Goal: Transaction & Acquisition: Subscribe to service/newsletter

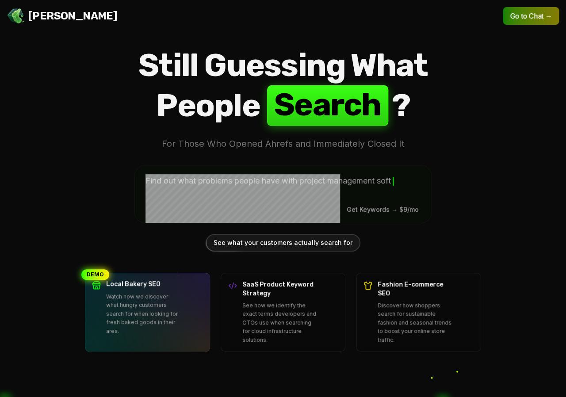
click at [502, 16] on header "Jello SEO Jello SEO Go to Chat →" at bounding box center [283, 16] width 566 height 32
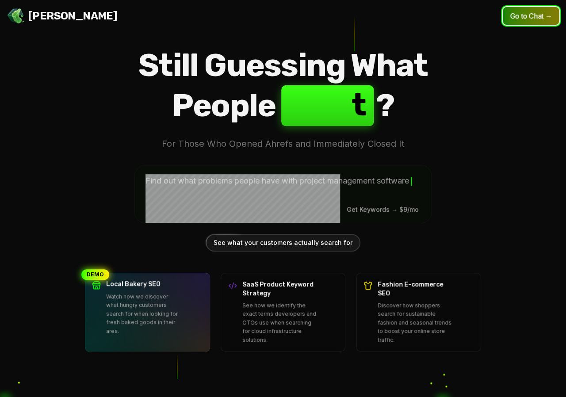
click at [513, 19] on button "Go to Chat →" at bounding box center [531, 16] width 56 height 18
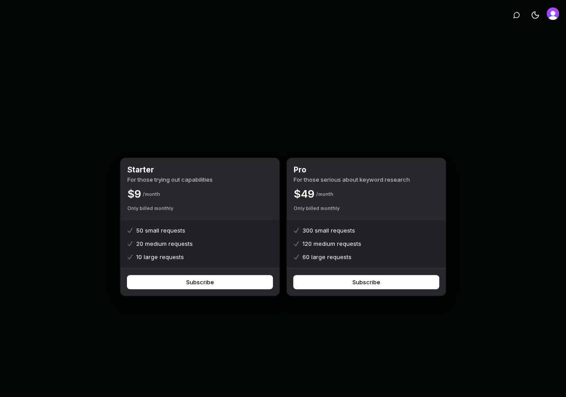
click at [549, 18] on img "Open user button" at bounding box center [553, 14] width 12 height 12
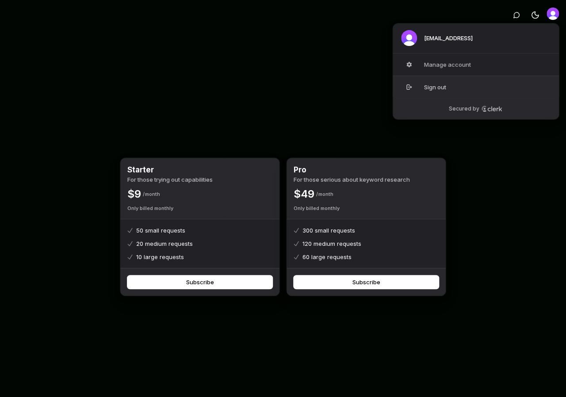
click at [455, 83] on button "Sign out" at bounding box center [475, 87] width 167 height 23
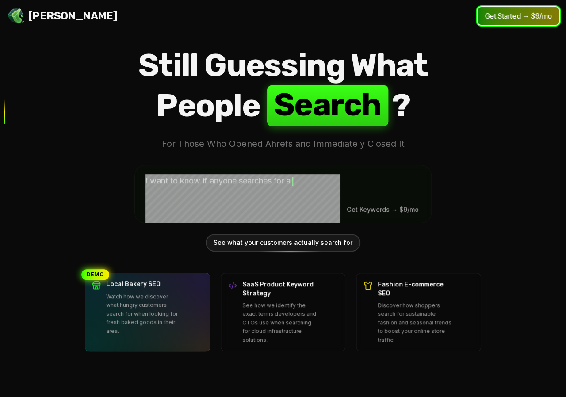
click at [509, 19] on button "Get Started → $9/mo" at bounding box center [518, 16] width 81 height 18
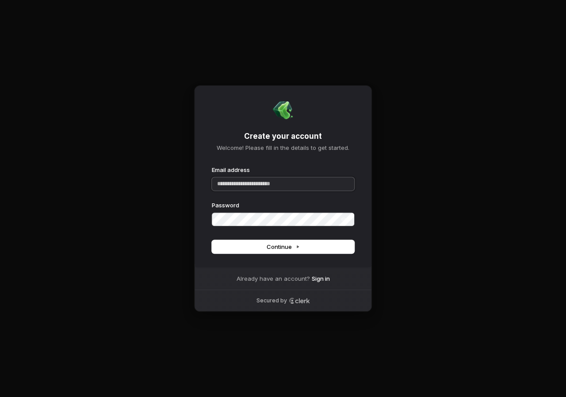
click at [262, 181] on input "Email address" at bounding box center [283, 183] width 142 height 13
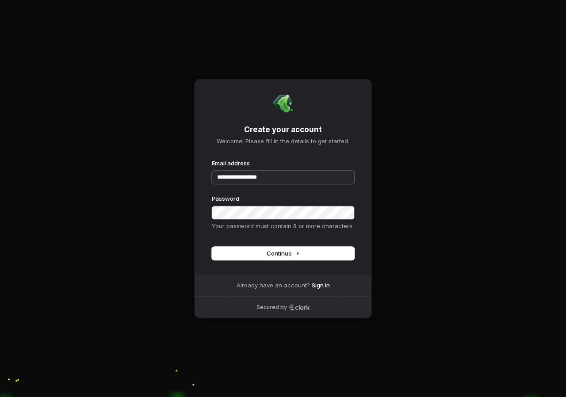
click at [212, 159] on button "submit" at bounding box center [212, 159] width 0 height 0
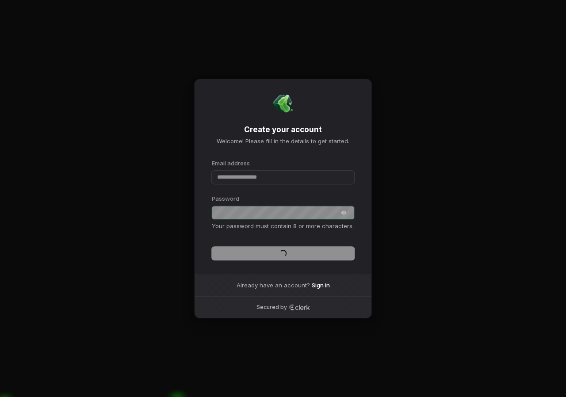
type input "**********"
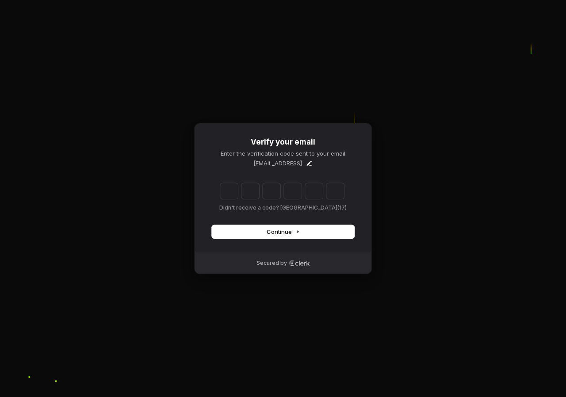
click at [504, 272] on div "Verify your email Enter the verification code sent to your email grant+36@filty…" at bounding box center [283, 198] width 566 height 397
click at [224, 191] on input "Enter verification code. Digit 1" at bounding box center [229, 191] width 18 height 16
paste input "*"
type input "******"
type input "*"
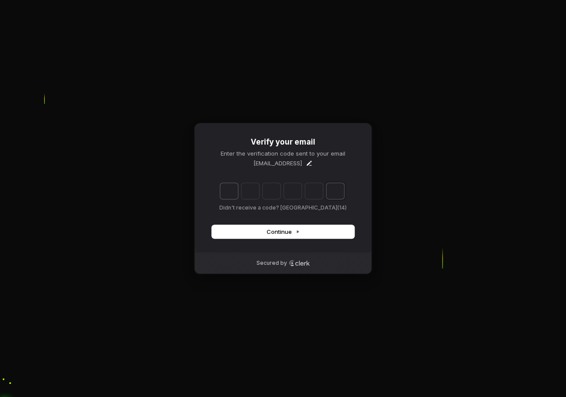
type input "*"
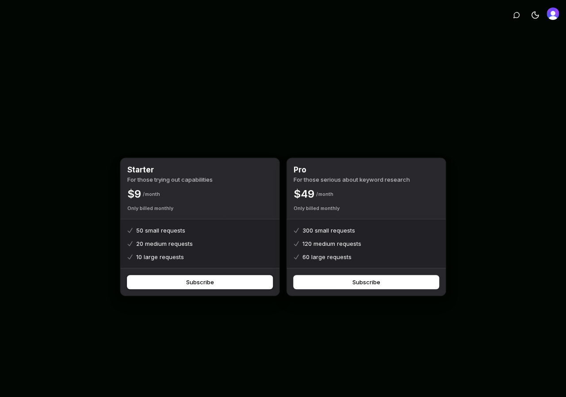
click at [175, 287] on button "Subscribe" at bounding box center [199, 282] width 145 height 13
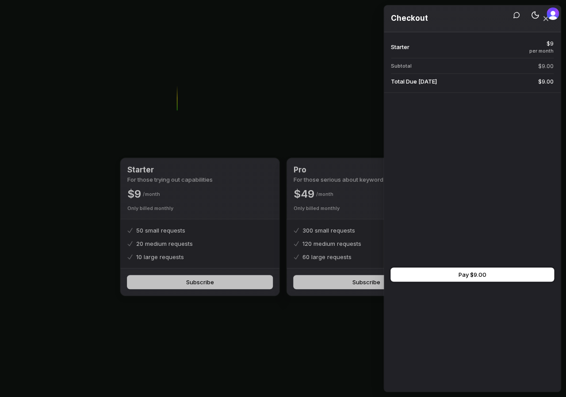
click at [446, 276] on button "Pay $9.00" at bounding box center [472, 274] width 163 height 13
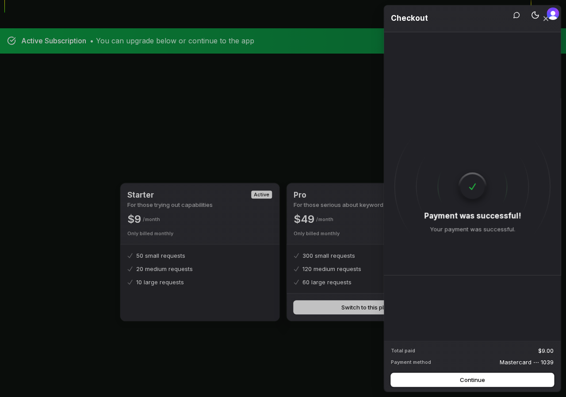
click at [451, 378] on button "Continue" at bounding box center [472, 379] width 163 height 13
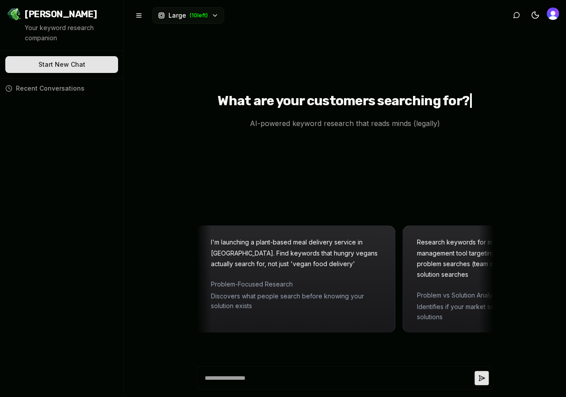
click at [555, 17] on img "Open user button" at bounding box center [553, 14] width 12 height 12
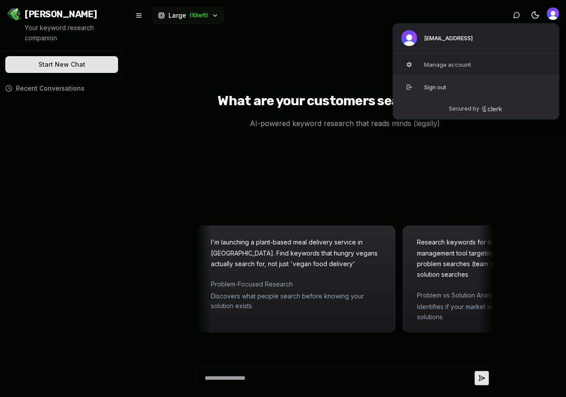
click at [489, 82] on button "Sign out" at bounding box center [475, 87] width 167 height 23
type textarea "*"
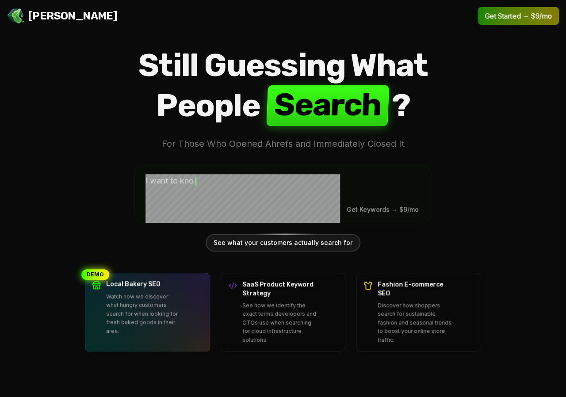
click at [500, 42] on div "Jello SEO Jello SEO Get Started → $9/mo Still Guessing What People S e a r c h …" at bounding box center [283, 198] width 566 height 397
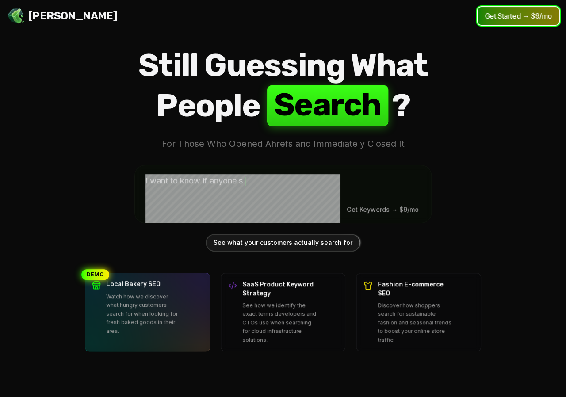
click at [508, 16] on button "Get Started → $9/mo" at bounding box center [518, 16] width 81 height 18
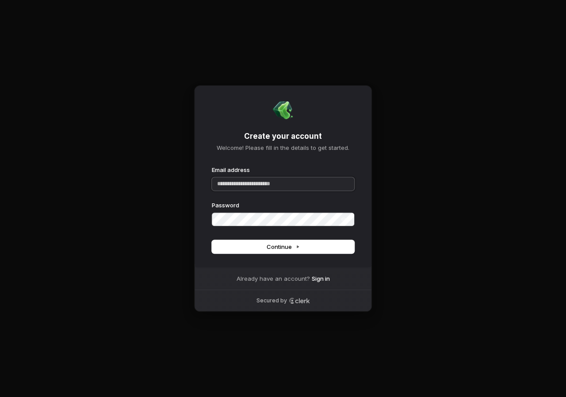
click at [262, 189] on input "Email address" at bounding box center [283, 183] width 142 height 13
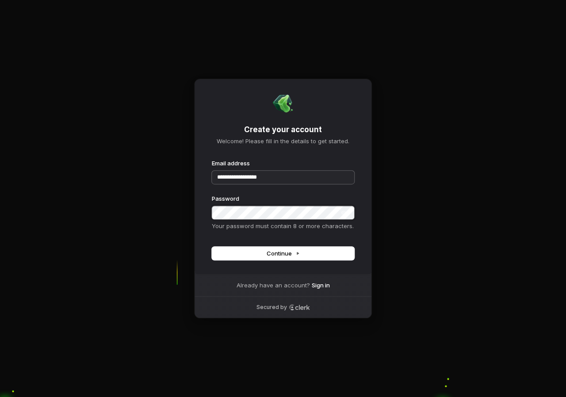
click at [212, 159] on button "submit" at bounding box center [212, 159] width 0 height 0
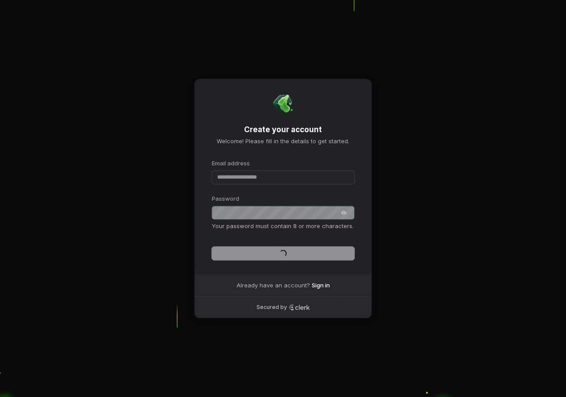
type input "**********"
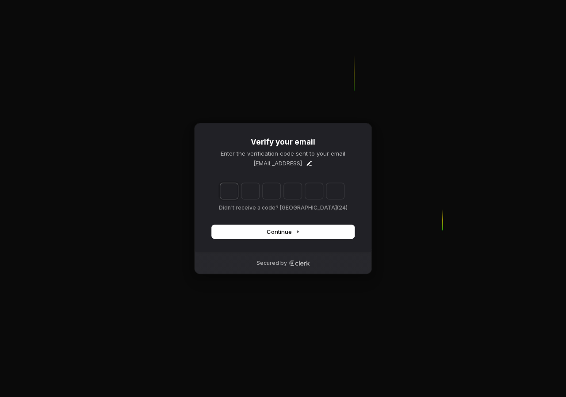
click at [224, 193] on input "Enter verification code. Digit 1" at bounding box center [229, 191] width 18 height 16
paste input "*"
type input "******"
type input "*"
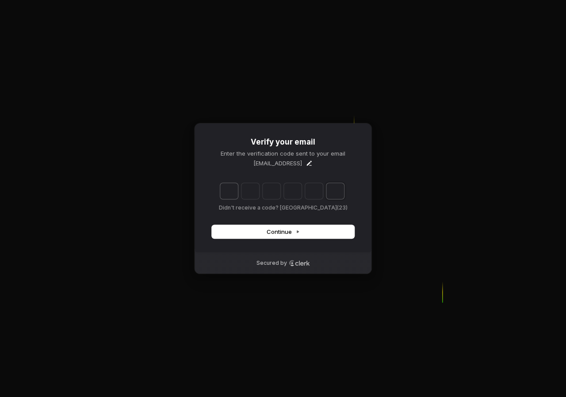
type input "*"
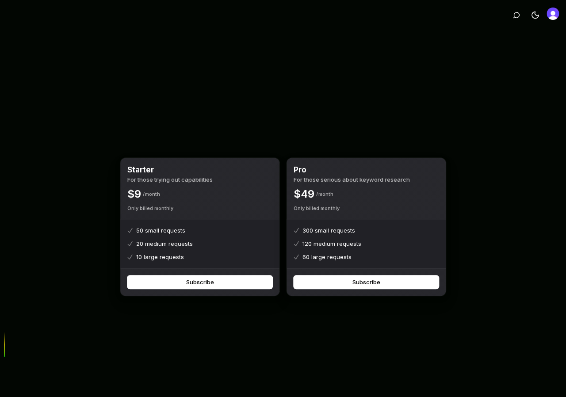
click at [550, 21] on div at bounding box center [553, 15] width 12 height 15
click at [551, 15] on img "Open user button" at bounding box center [553, 14] width 12 height 12
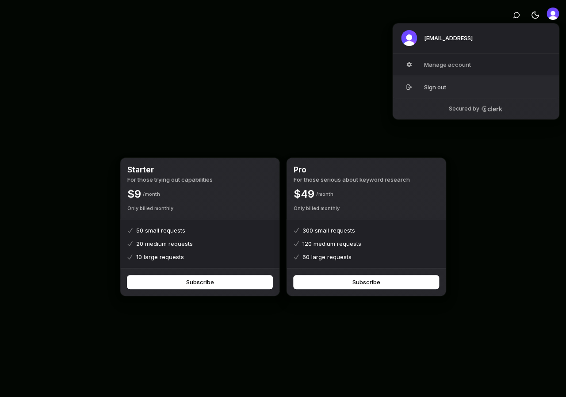
click at [473, 92] on button "Sign out" at bounding box center [475, 87] width 167 height 23
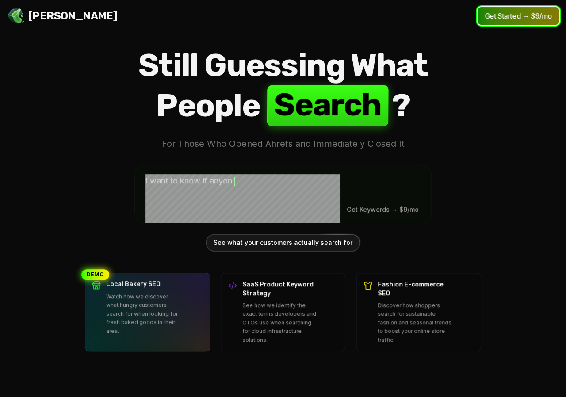
click at [512, 20] on button "Get Started → $9/mo" at bounding box center [518, 16] width 81 height 18
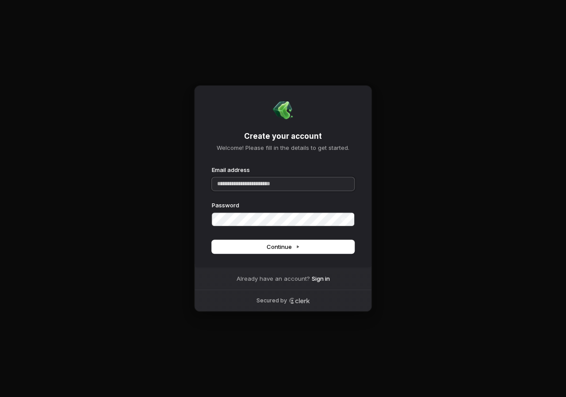
click at [250, 188] on input "Email address" at bounding box center [283, 183] width 142 height 13
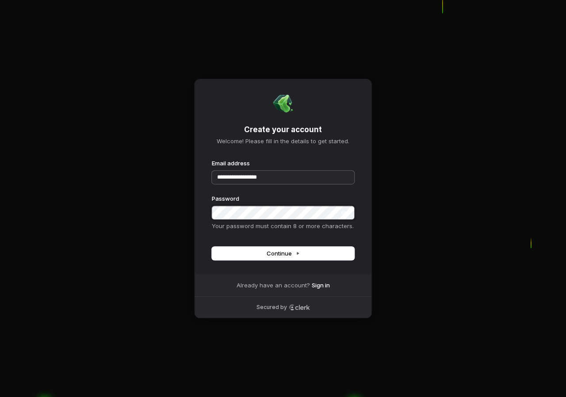
click at [212, 159] on button "submit" at bounding box center [212, 159] width 0 height 0
type input "**********"
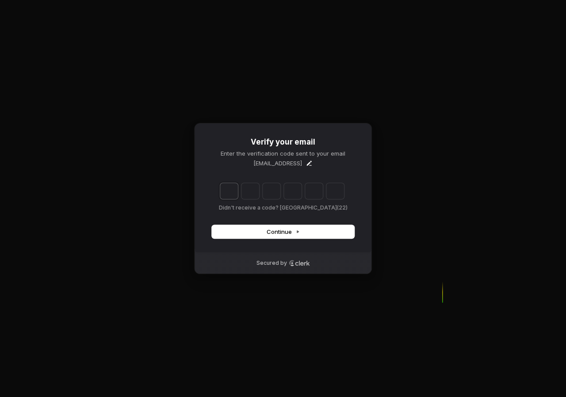
click at [232, 188] on input "Enter verification code. Digit 1" at bounding box center [229, 191] width 18 height 16
paste input "*"
type input "******"
type input "*"
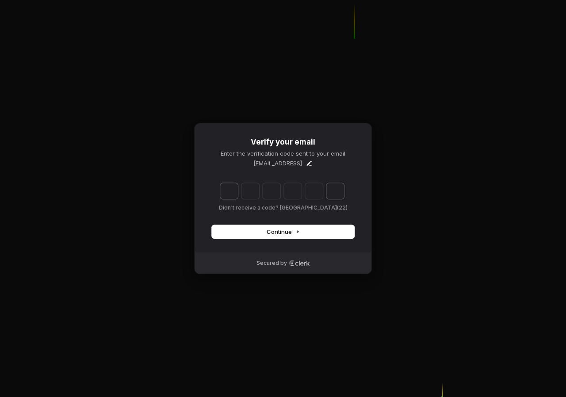
type input "*"
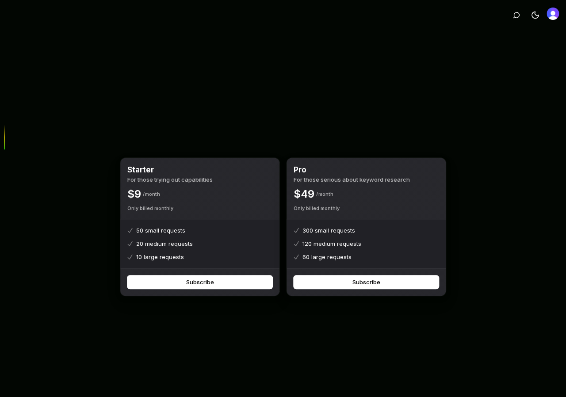
click at [554, 15] on img "Open user button" at bounding box center [553, 14] width 12 height 12
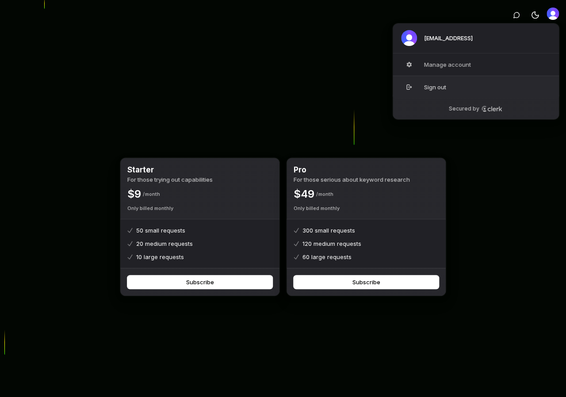
click at [447, 93] on button "Sign out" at bounding box center [475, 87] width 167 height 23
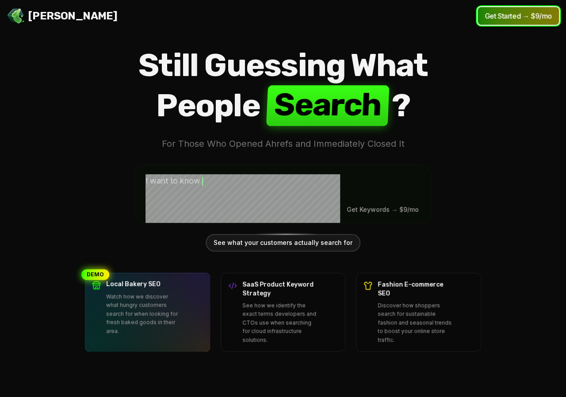
click at [492, 15] on button "Get Started → $9/mo" at bounding box center [518, 16] width 81 height 18
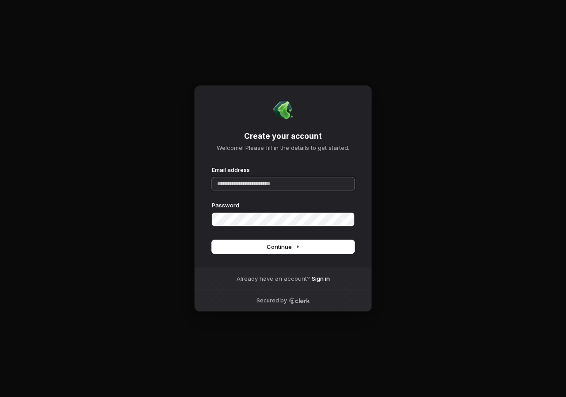
click at [232, 188] on input "Email address" at bounding box center [283, 183] width 142 height 13
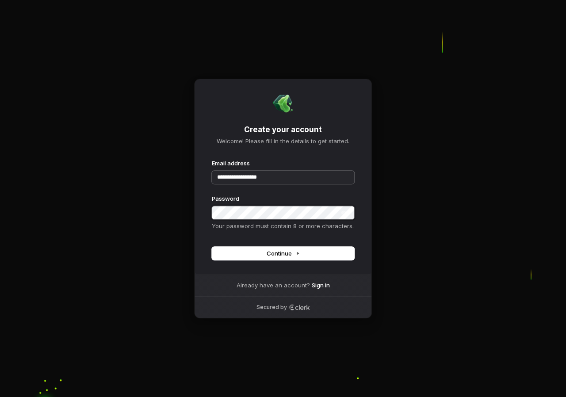
click at [212, 159] on button "submit" at bounding box center [212, 159] width 0 height 0
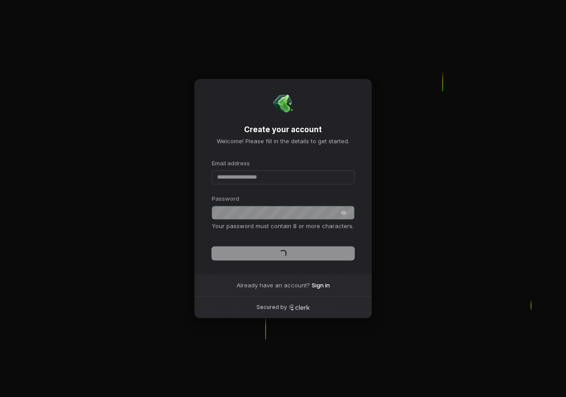
type input "**********"
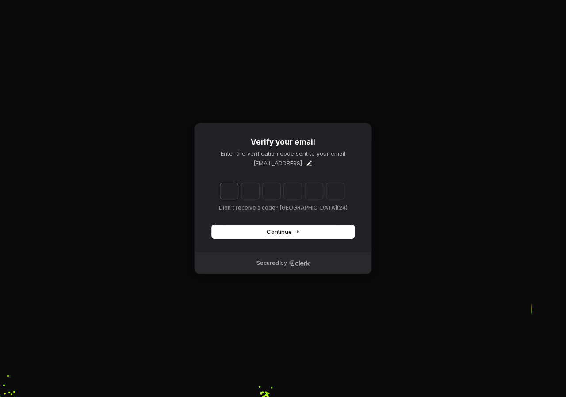
click at [225, 198] on input "Enter verification code. Digit 1" at bounding box center [229, 191] width 18 height 16
paste input "*"
type input "******"
type input "*"
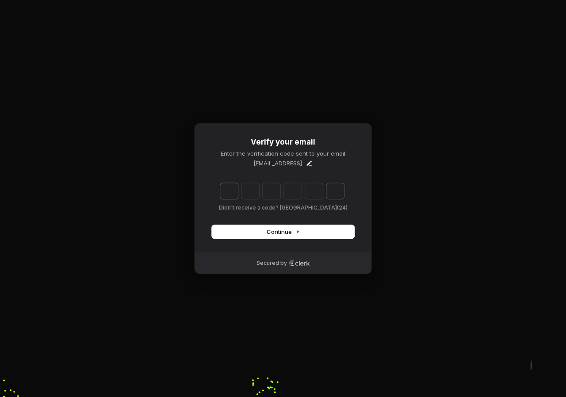
type input "*"
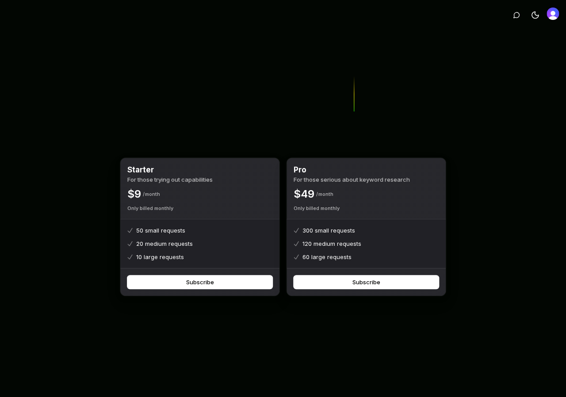
click at [553, 14] on img "Open user button" at bounding box center [553, 14] width 12 height 12
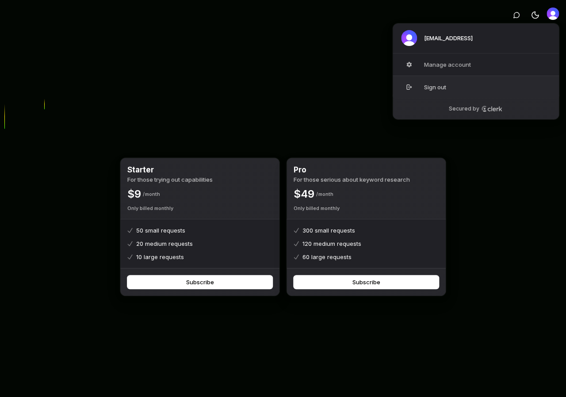
click at [439, 87] on button "Sign out" at bounding box center [475, 87] width 167 height 23
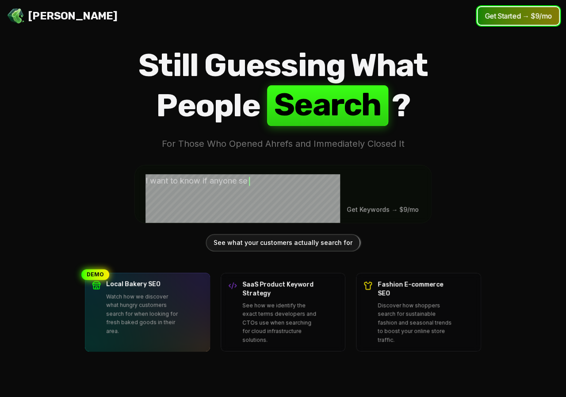
click at [515, 14] on button "Get Started → $9/mo" at bounding box center [518, 16] width 81 height 18
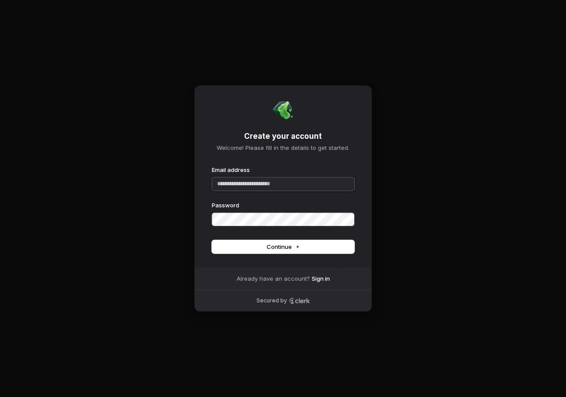
click at [238, 179] on input "Email address" at bounding box center [283, 183] width 142 height 13
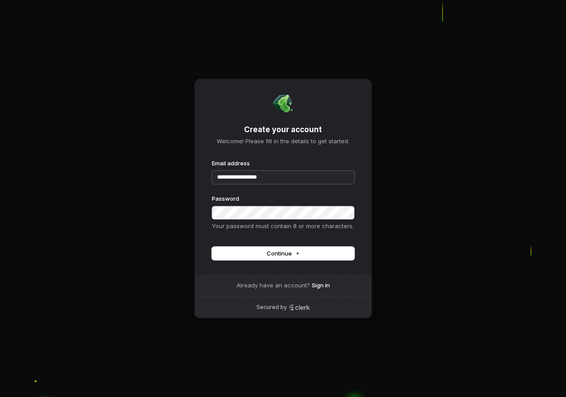
click at [212, 159] on button "submit" at bounding box center [212, 159] width 0 height 0
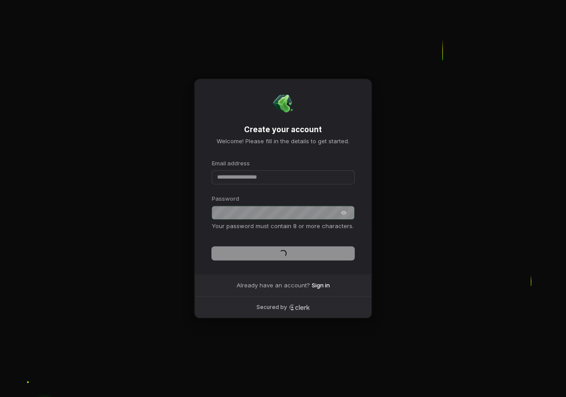
type input "**********"
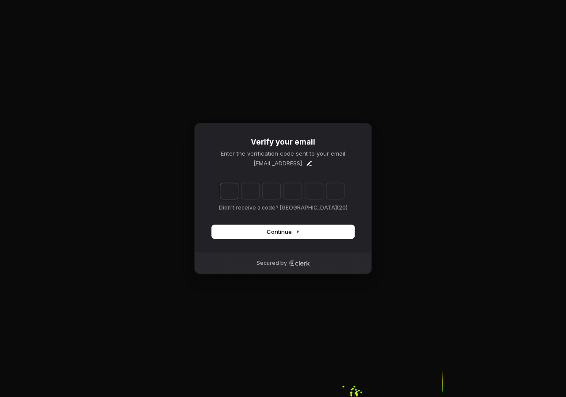
click at [228, 188] on input "Enter verification code. Digit 1" at bounding box center [229, 191] width 18 height 16
paste input "*"
type input "******"
type input "*"
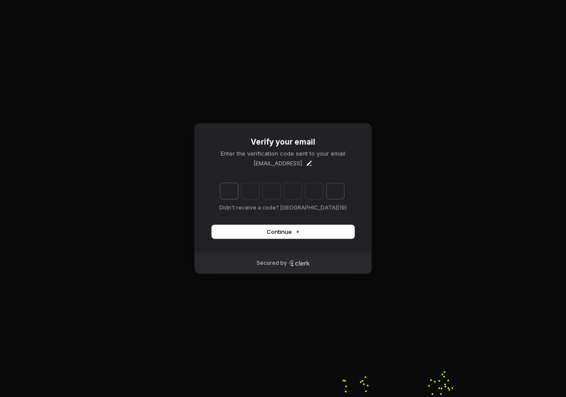
type input "*"
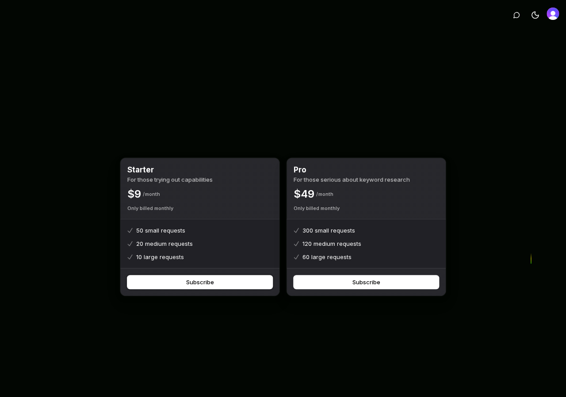
click at [215, 285] on button "Subscribe" at bounding box center [199, 282] width 145 height 13
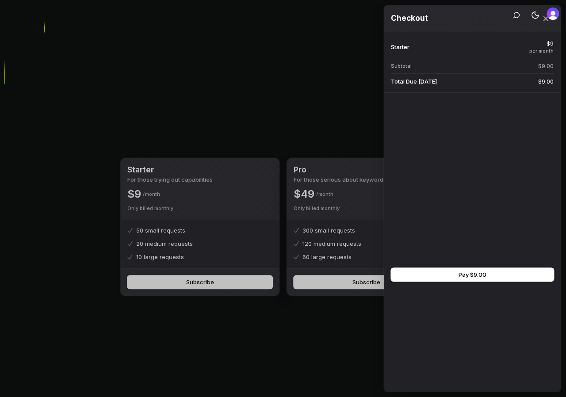
click at [456, 276] on button "Pay $9.00" at bounding box center [472, 274] width 163 height 13
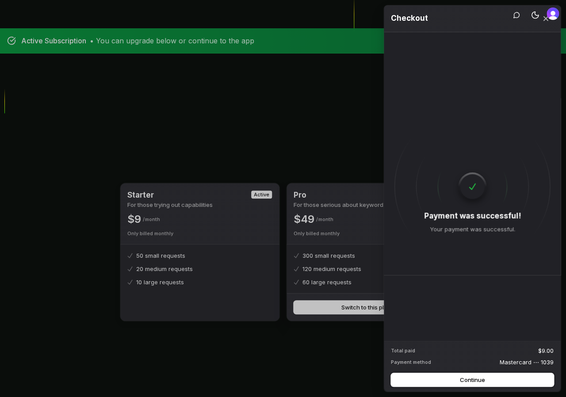
click at [456, 378] on button "Continue" at bounding box center [472, 379] width 163 height 13
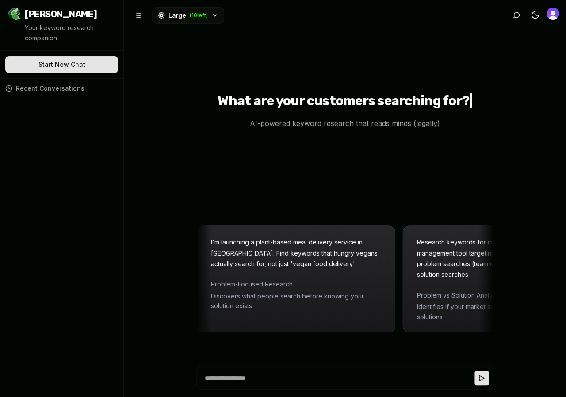
click at [548, 12] on img "Open user button" at bounding box center [553, 14] width 12 height 12
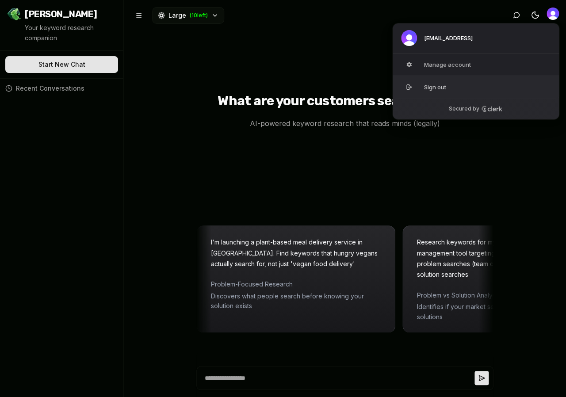
click at [436, 84] on button "Sign out" at bounding box center [475, 87] width 167 height 23
type textarea "*"
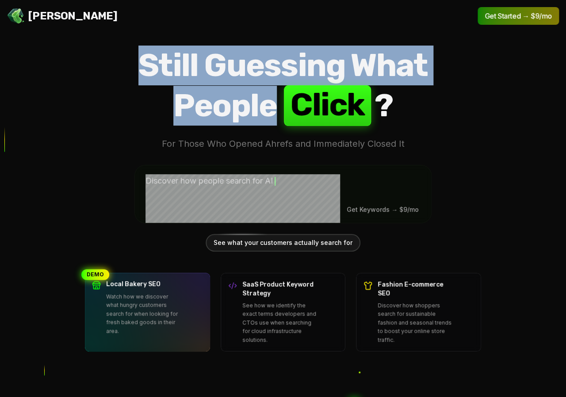
drag, startPoint x: 145, startPoint y: 58, endPoint x: 277, endPoint y: 107, distance: 140.6
click at [277, 107] on h1 "Still Guessing What People C l i c k ?" at bounding box center [283, 86] width 396 height 81
copy h1 "Still Guessing What People"
click at [177, 158] on div "Still Guessing What People C l i c k ? For Those Who Opened Ahrefs and Immediat…" at bounding box center [283, 199] width 396 height 307
